Goal: Information Seeking & Learning: Understand process/instructions

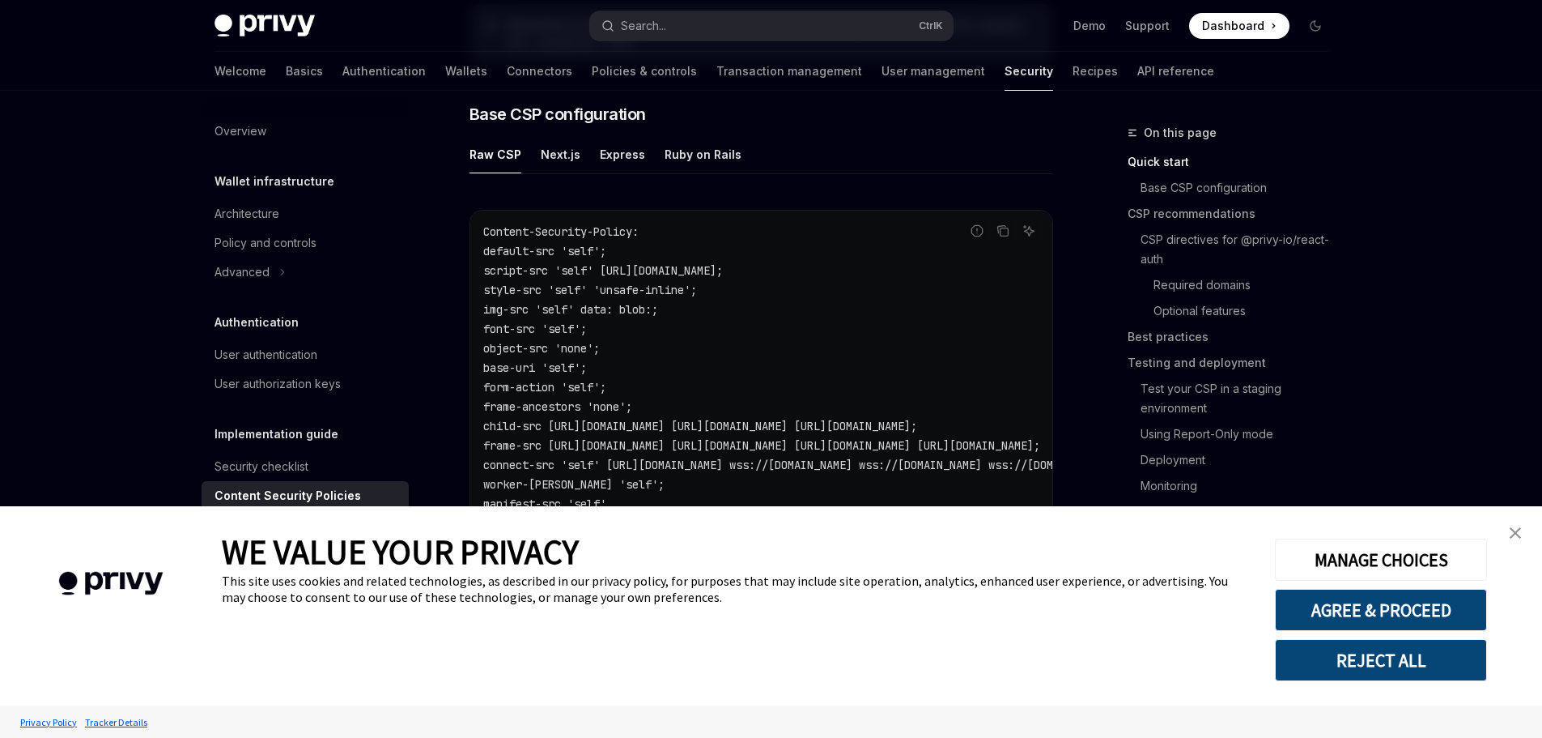
scroll to position [405, 0]
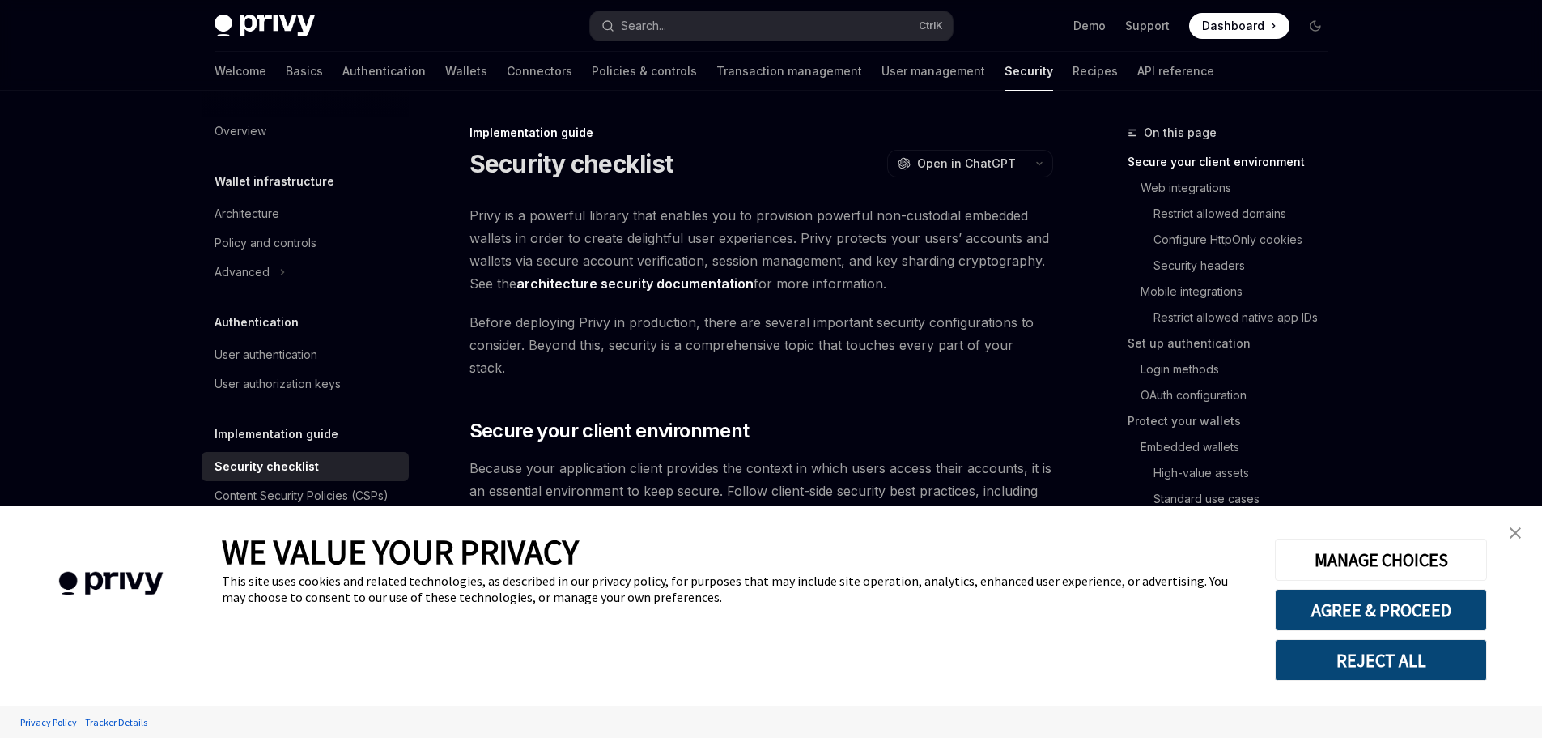
type textarea "*"
